Goal: Information Seeking & Learning: Understand process/instructions

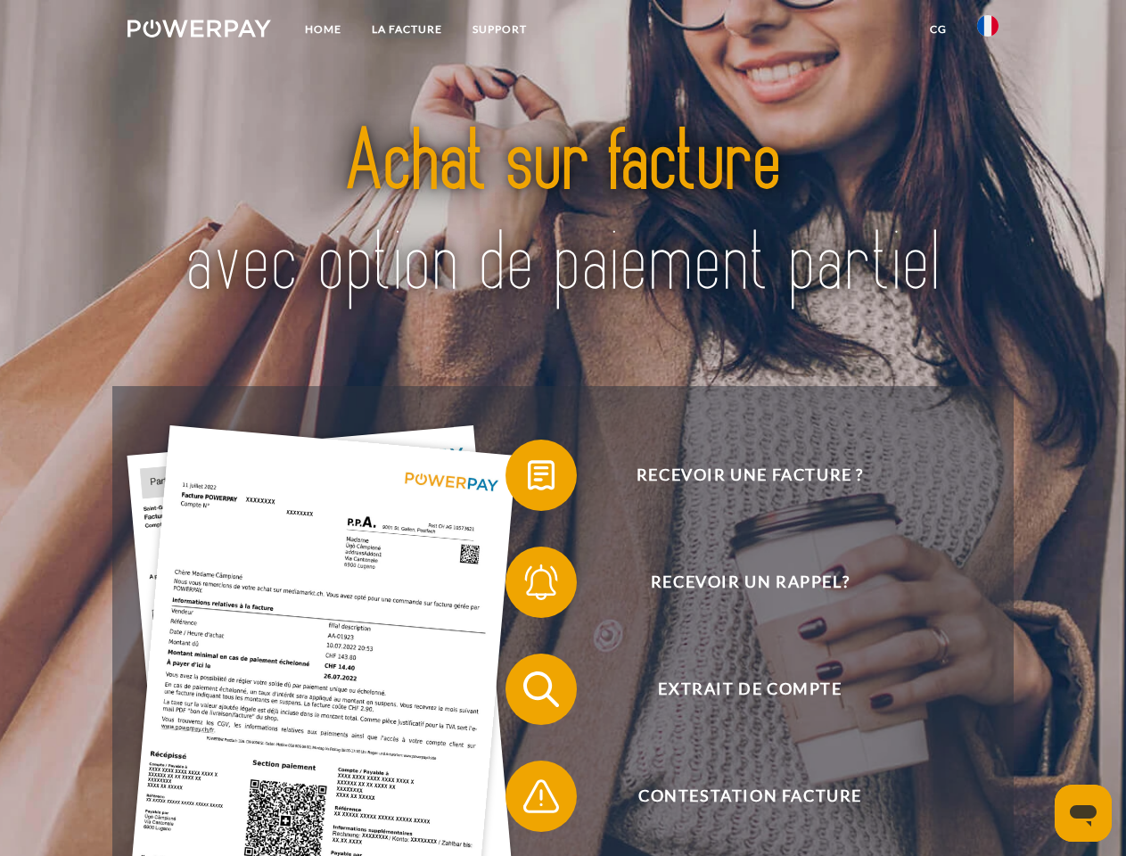
click at [199, 31] on img at bounding box center [199, 29] width 144 height 18
click at [988, 31] on img at bounding box center [987, 25] width 21 height 21
click at [938, 29] on link "CG" at bounding box center [938, 29] width 47 height 32
click at [528, 479] on span at bounding box center [514, 475] width 89 height 89
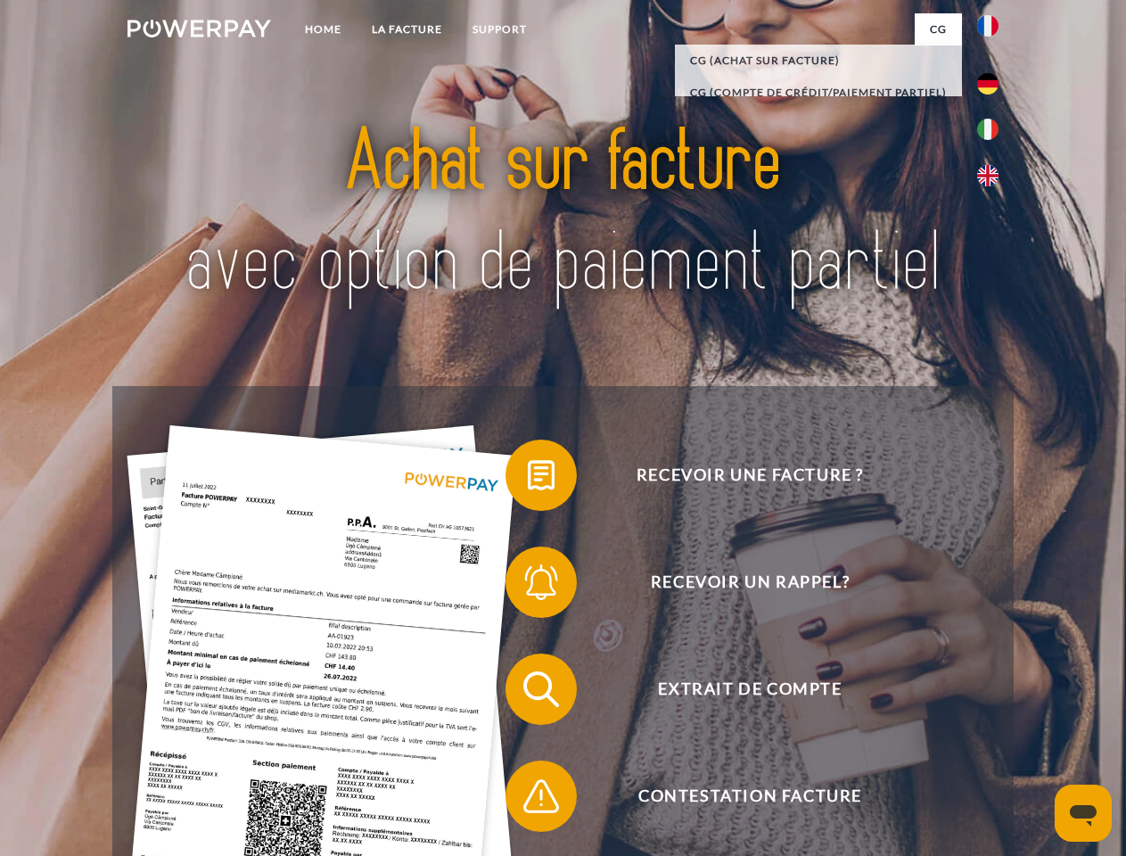
click at [528, 586] on span at bounding box center [514, 582] width 89 height 89
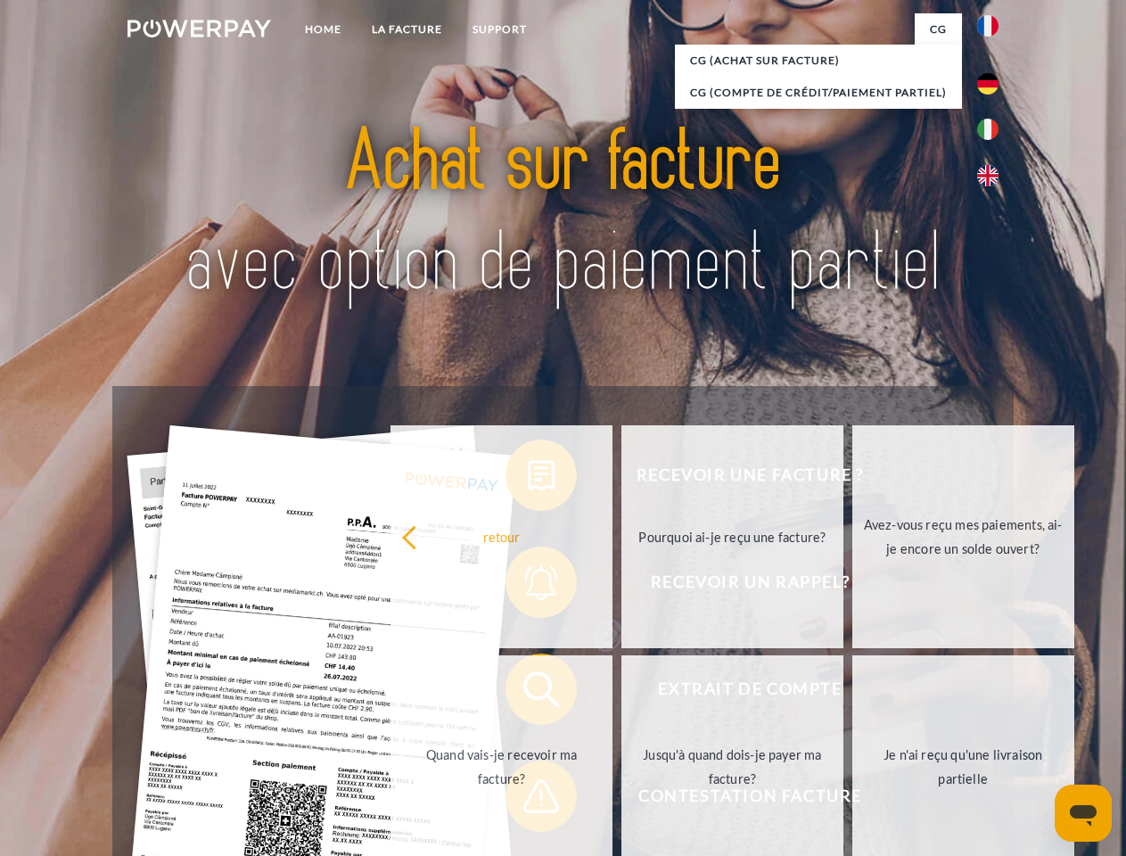
click at [621, 693] on link "Jusqu'à quand dois-je payer ma facture?" at bounding box center [732, 766] width 222 height 223
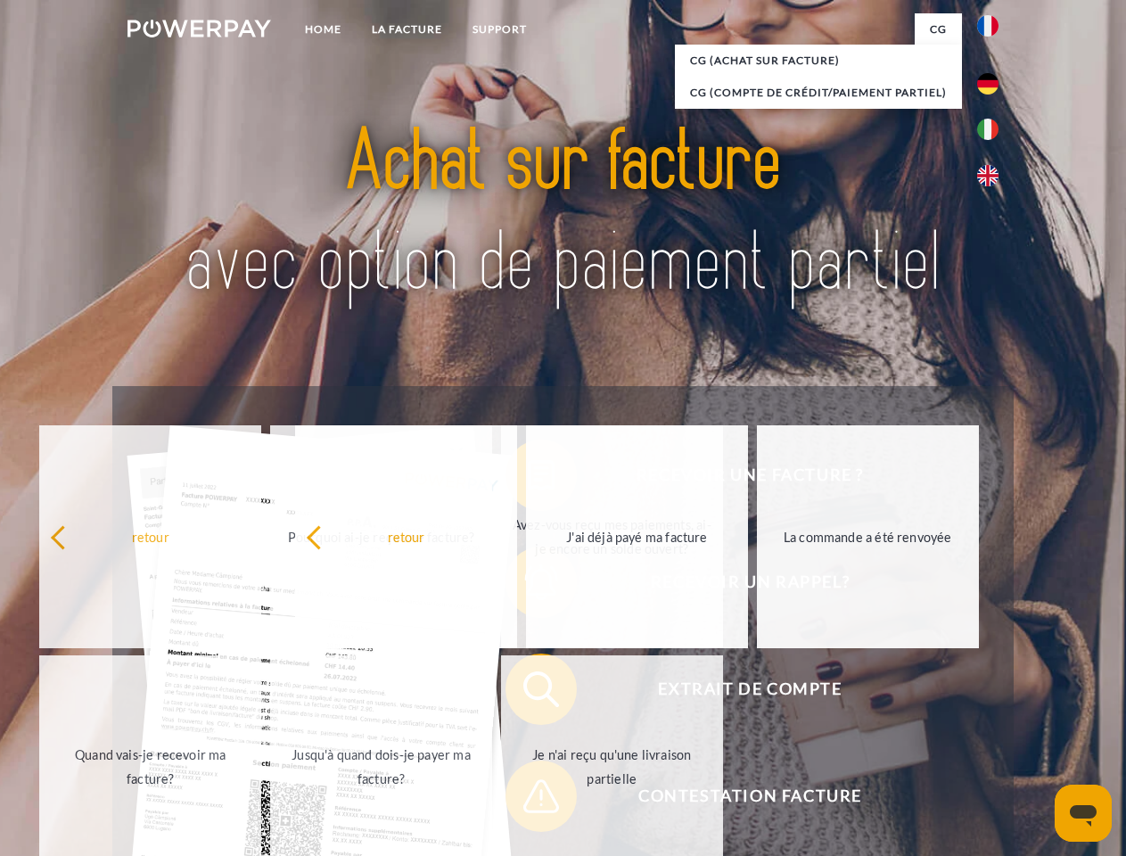
click at [528, 800] on span at bounding box center [514, 796] width 89 height 89
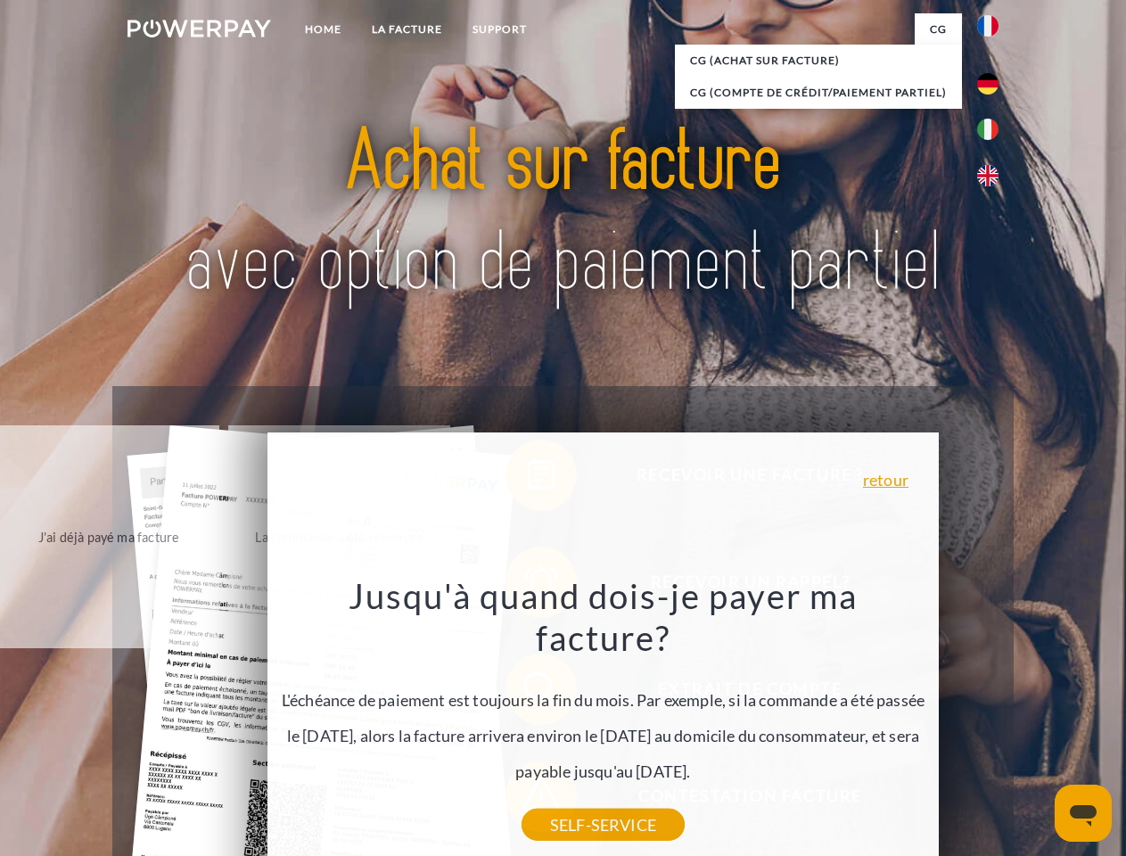
click at [1083, 813] on icon "Ouvrir la fenêtre de messagerie" at bounding box center [1083, 815] width 27 height 21
